Goal: Information Seeking & Learning: Learn about a topic

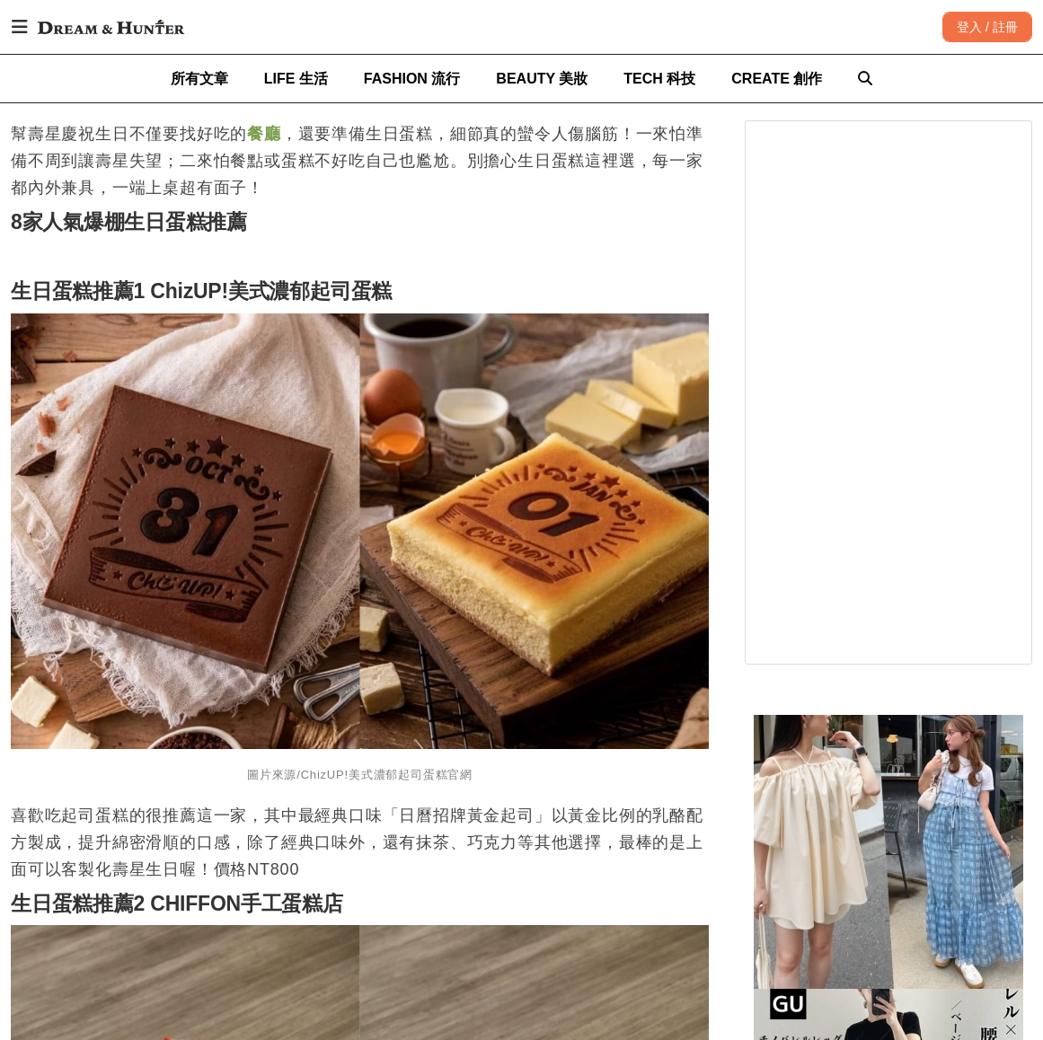
scroll to position [1258, 0]
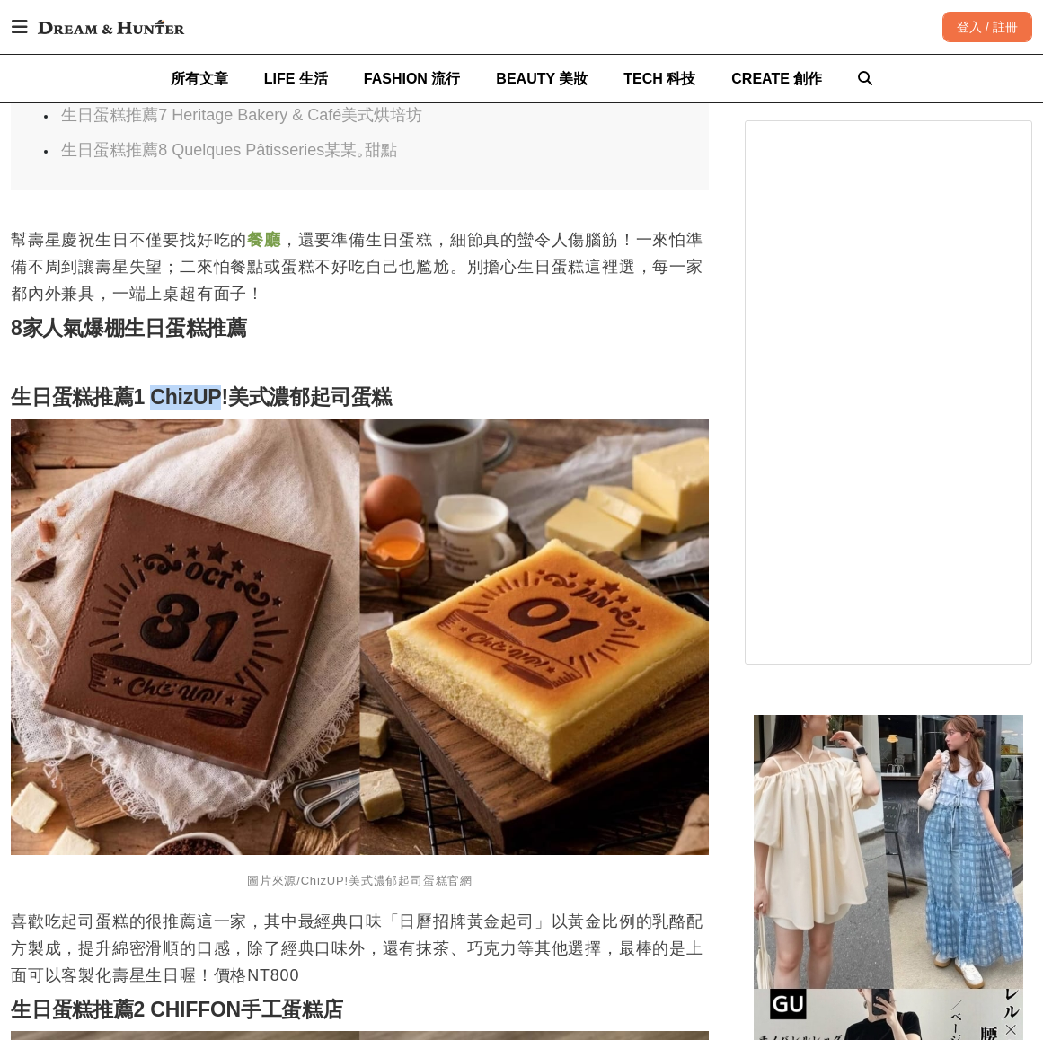
drag, startPoint x: 153, startPoint y: 402, endPoint x: 281, endPoint y: 394, distance: 128.7
click at [222, 409] on strong "生日蛋糕推薦1 ChizUP!美式濃郁起司蛋糕" at bounding box center [201, 396] width 381 height 23
copy strong "ChizUP"
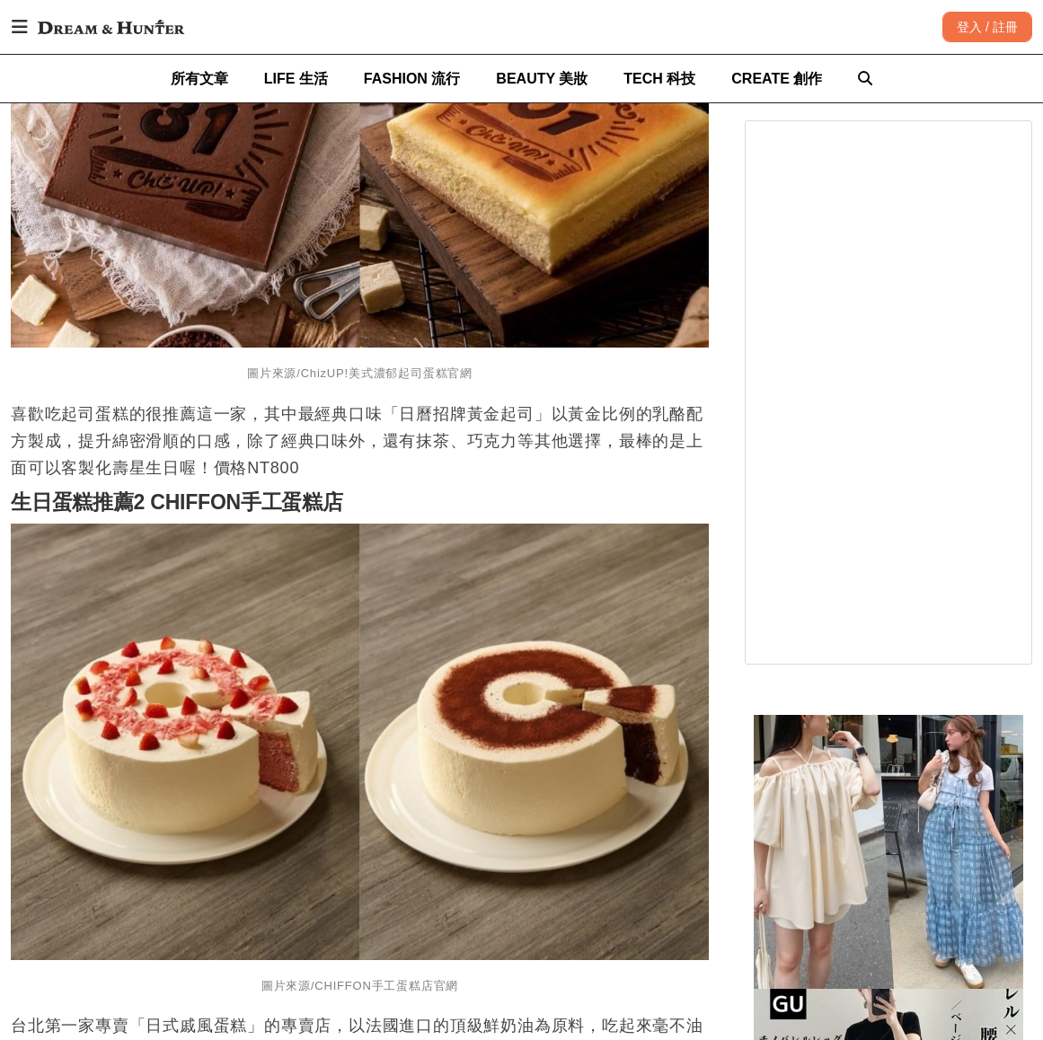
scroll to position [1797, 0]
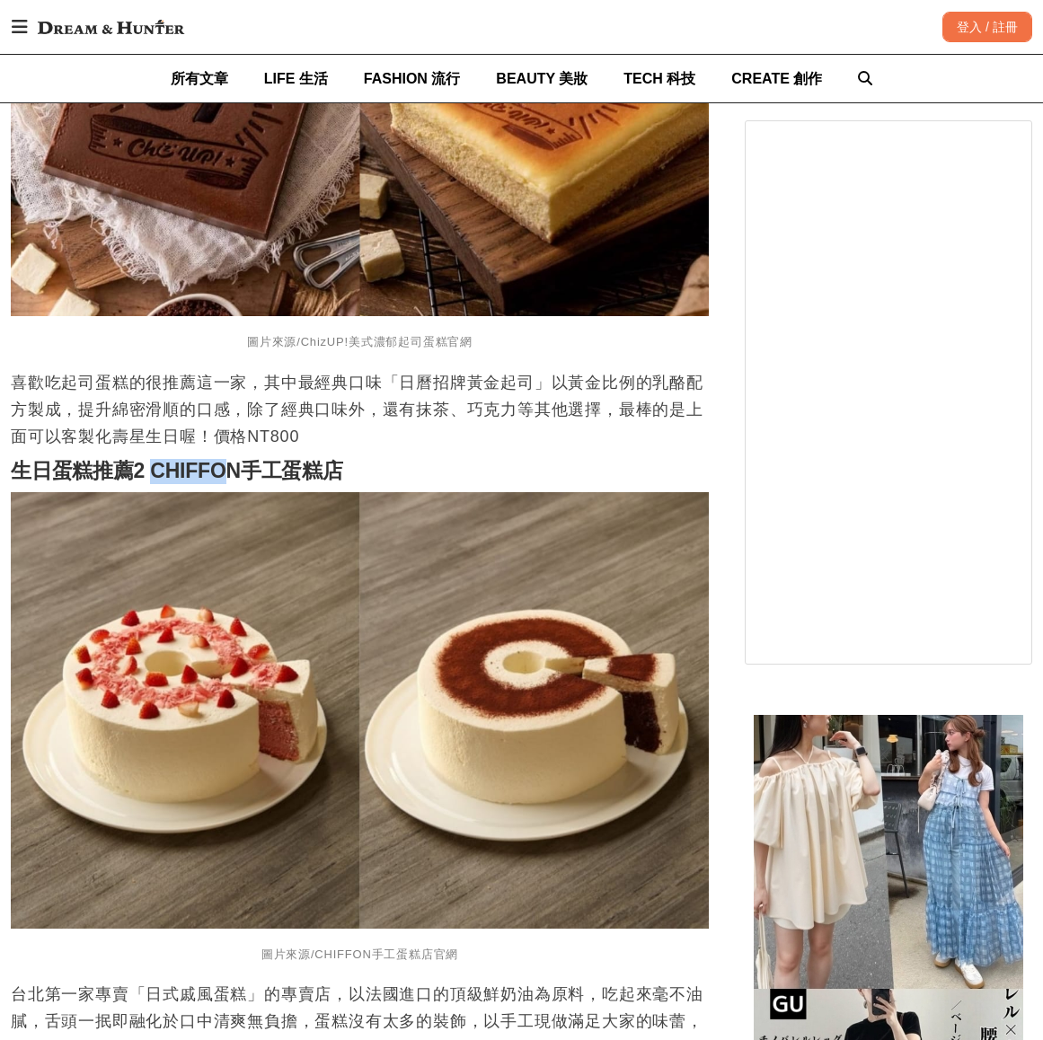
drag, startPoint x: 149, startPoint y: 481, endPoint x: 232, endPoint y: 481, distance: 82.6
click at [232, 481] on strong "生日蛋糕推薦2 CHIFFON手工蛋糕店" at bounding box center [177, 470] width 332 height 23
click at [503, 447] on p "喜歡吃起司蛋糕的很推薦這一家，其中最經典口味「日曆招牌黃金起司」以黃金比例的乳酪配方製成，提升綿密滑順的口感，除了經典口味外，還有抹茶、巧克力等其他選擇，最棒…" at bounding box center [360, 409] width 698 height 81
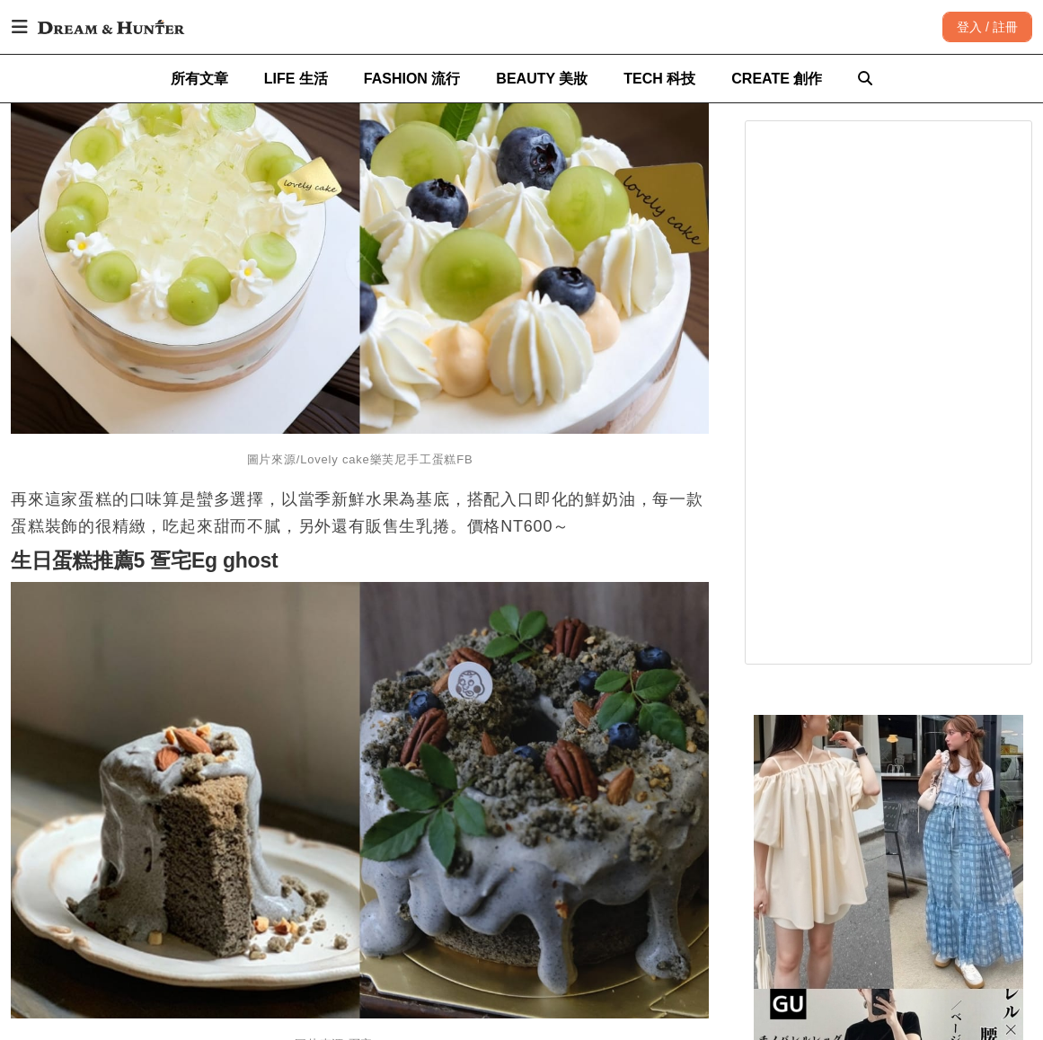
scroll to position [3683, 0]
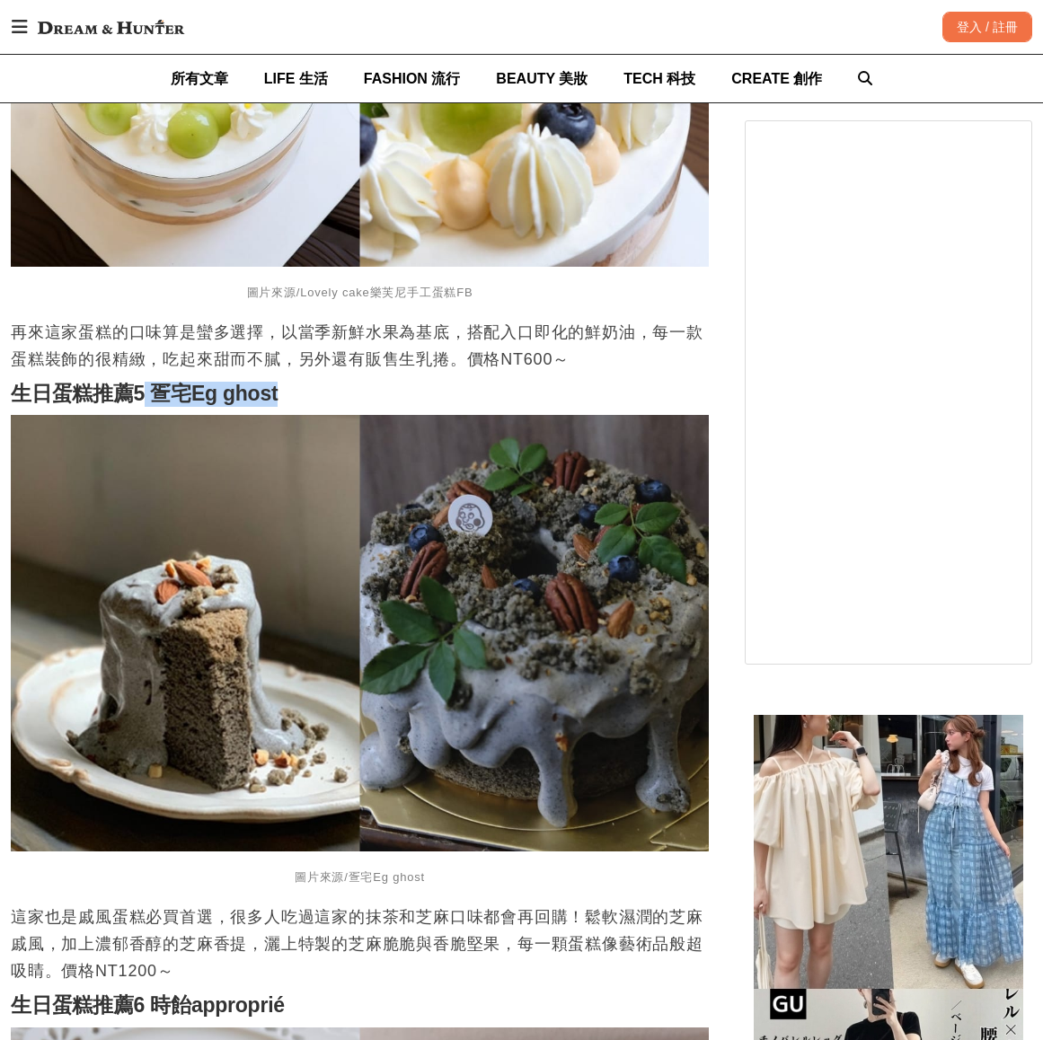
drag, startPoint x: 147, startPoint y: 396, endPoint x: 288, endPoint y: 405, distance: 141.3
click at [288, 405] on h2 "生日蛋糕推薦5 疍宅Eg ghost" at bounding box center [360, 394] width 698 height 25
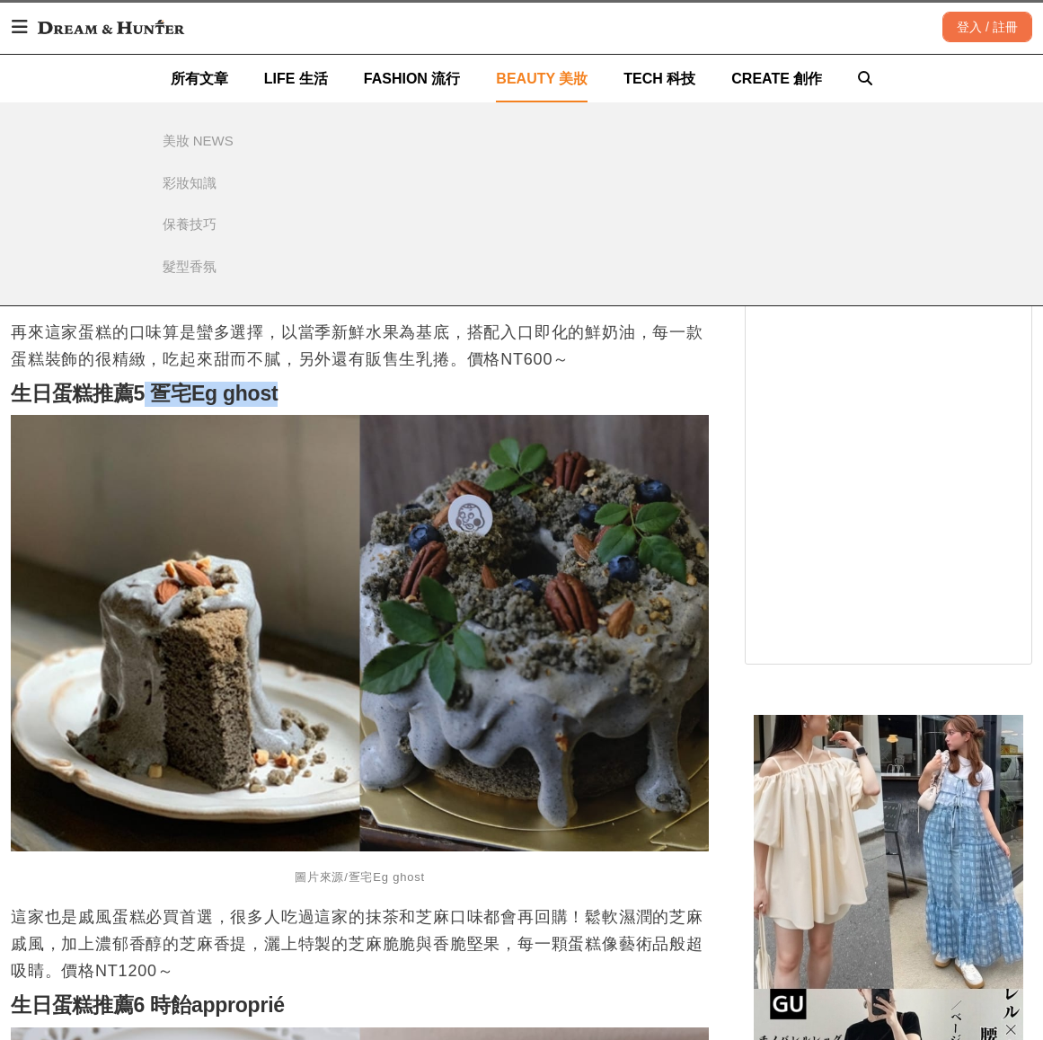
copy strong "疍宅Eg ghost"
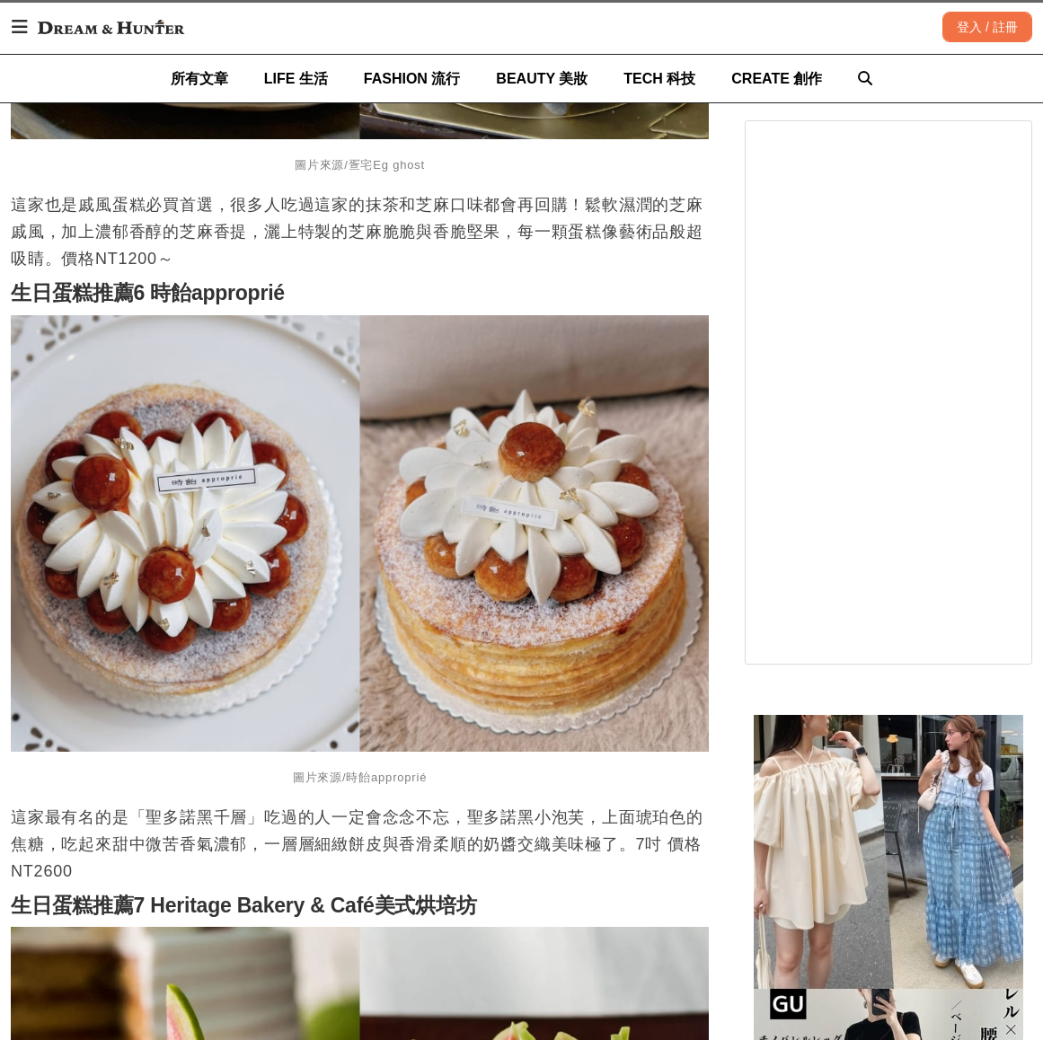
scroll to position [4401, 0]
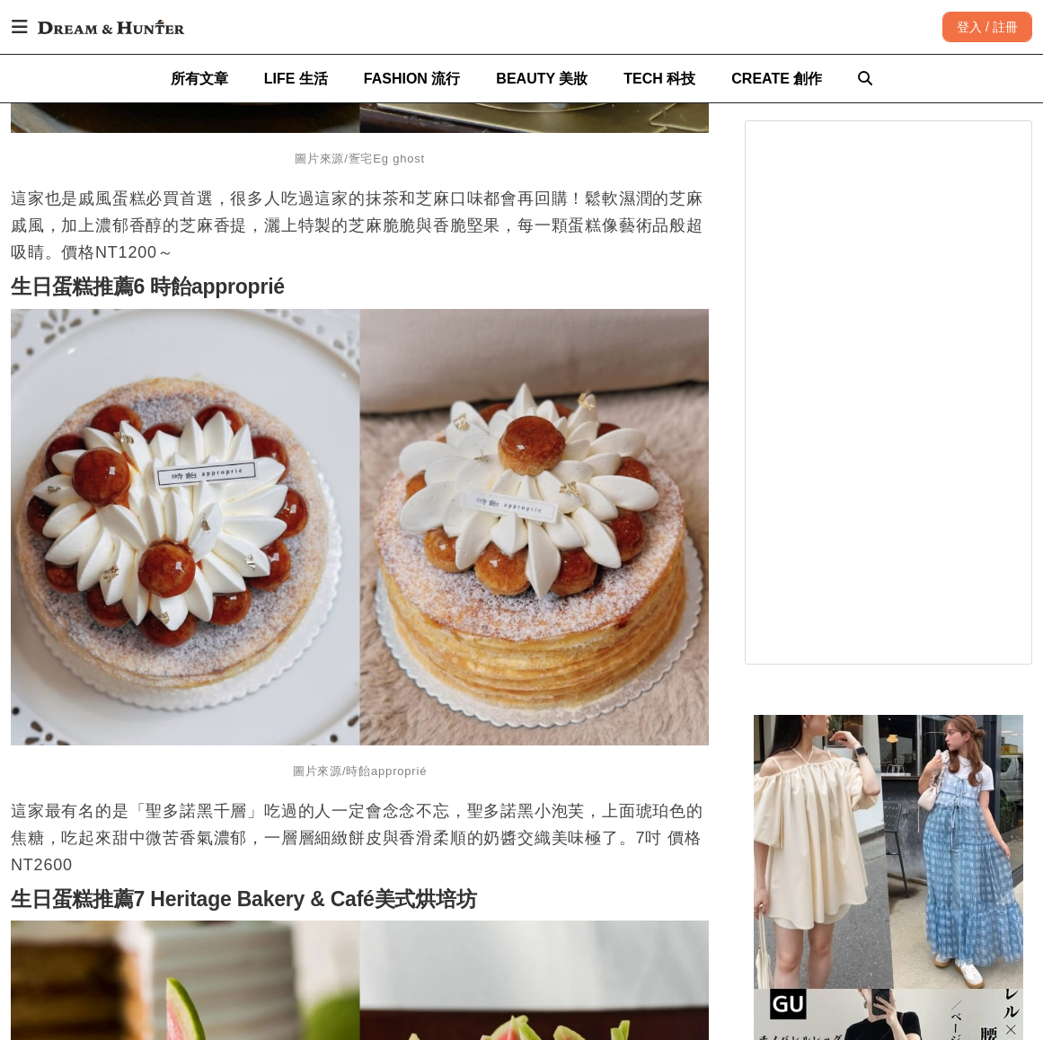
drag, startPoint x: 225, startPoint y: 279, endPoint x: 210, endPoint y: 287, distance: 16.9
click at [215, 285] on strong "生日蛋糕推薦6 時飴approprié" at bounding box center [148, 286] width 274 height 23
drag, startPoint x: 188, startPoint y: 294, endPoint x: 308, endPoint y: 294, distance: 120.4
click at [308, 294] on h2 "生日蛋糕推薦6 時飴approprié" at bounding box center [360, 287] width 698 height 25
copy strong "approprié"
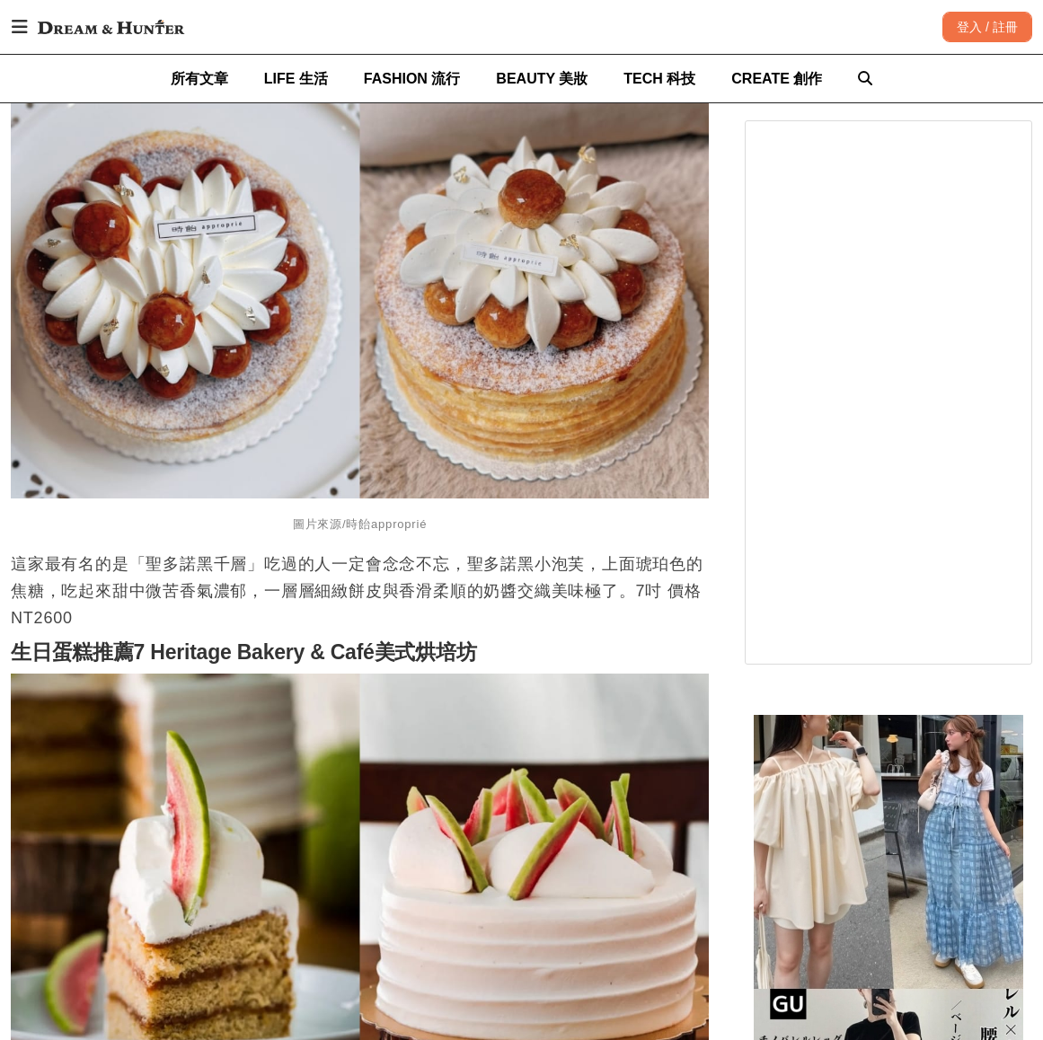
scroll to position [4851, 0]
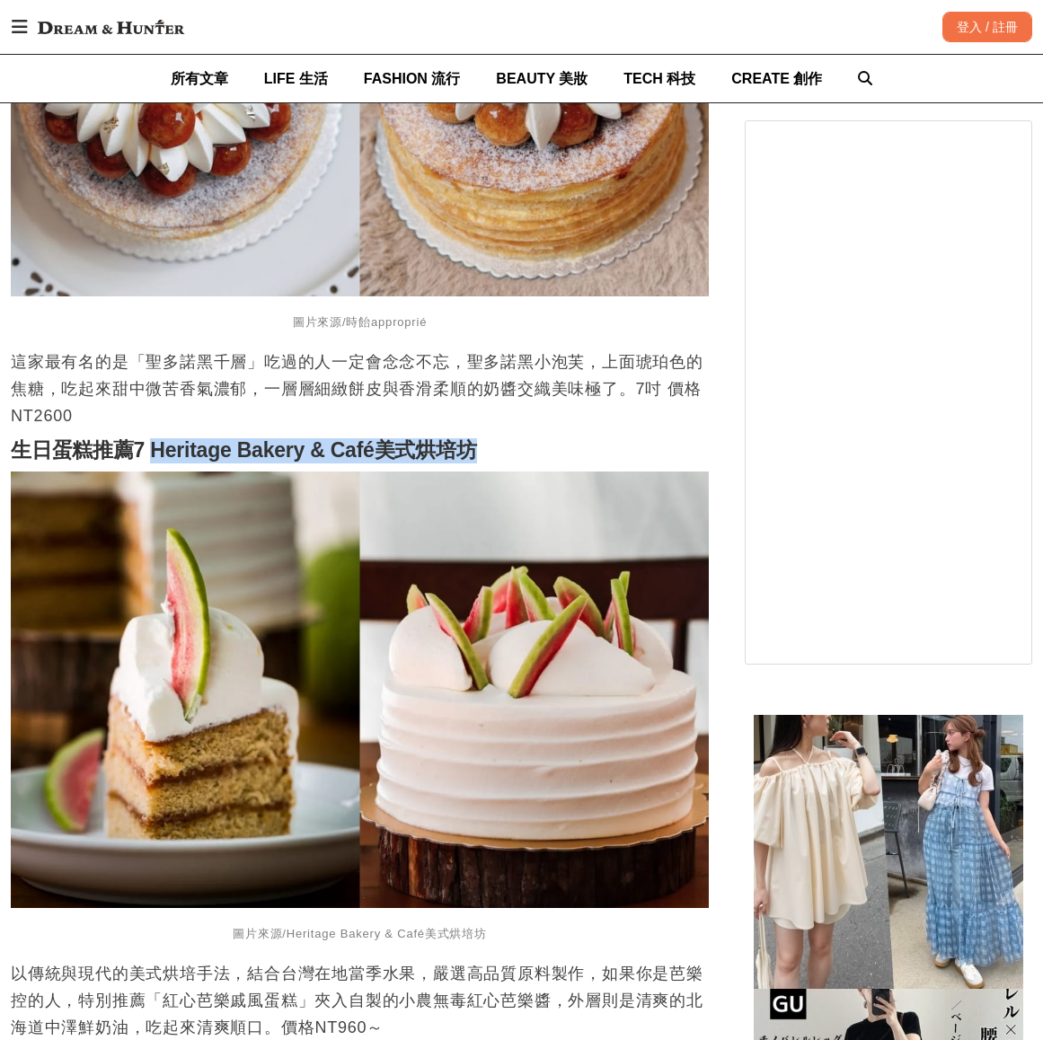
drag, startPoint x: 154, startPoint y: 462, endPoint x: 505, endPoint y: 455, distance: 351.3
click at [505, 455] on h2 "生日蛋糕推薦7 Heritage Bakery & Café美式烘培坊" at bounding box center [360, 450] width 698 height 25
click at [508, 446] on h2 "生日蛋糕推薦7 Heritage Bakery & Café美式烘培坊" at bounding box center [360, 450] width 698 height 25
